Goal: Task Accomplishment & Management: Use online tool/utility

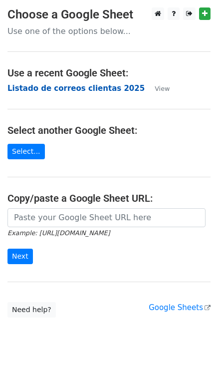
click at [71, 92] on strong "Listado de correos clientas 2025" at bounding box center [75, 88] width 137 height 9
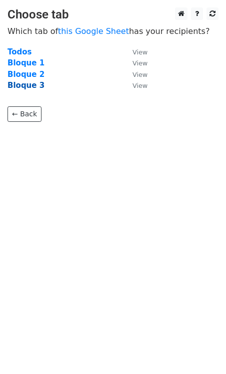
click at [28, 84] on strong "Bloque 3" at bounding box center [25, 85] width 37 height 9
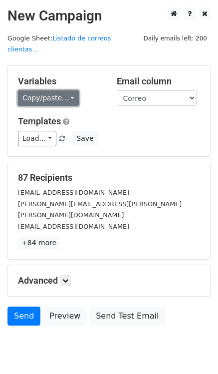
click at [69, 92] on link "Copy/paste..." at bounding box center [48, 97] width 61 height 15
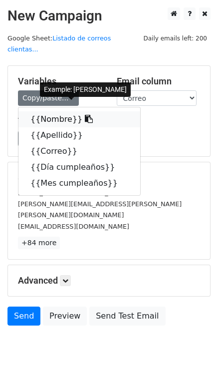
click at [67, 111] on link "{{Nombre}}" at bounding box center [79, 119] width 122 height 16
